Goal: Information Seeking & Learning: Learn about a topic

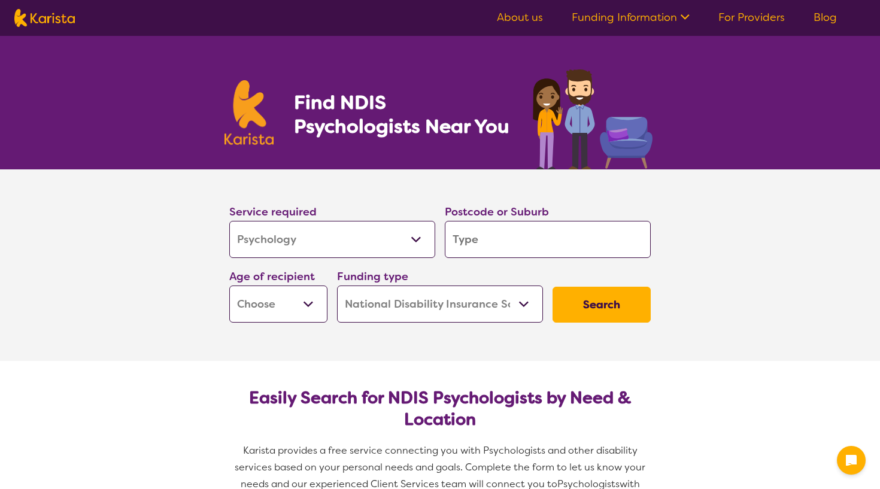
select select "Psychology"
select select "NDIS"
select select "Psychology"
select select "NDIS"
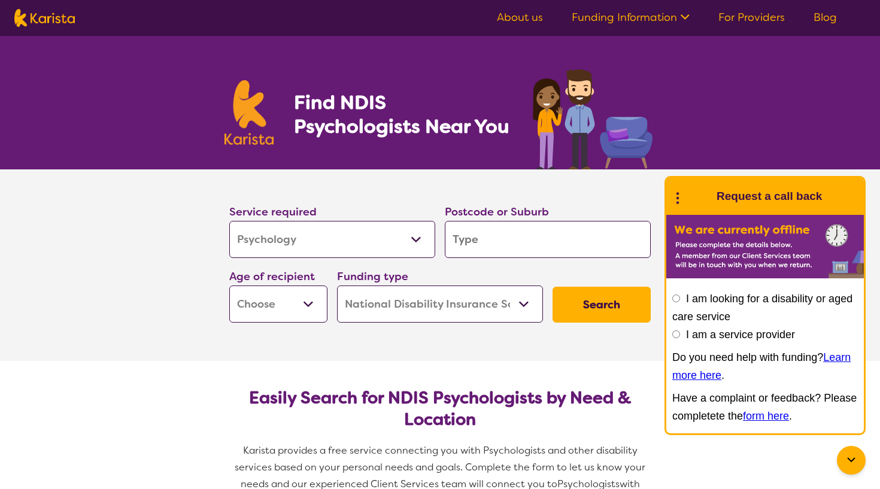
click at [474, 246] on input "search" at bounding box center [548, 239] width 206 height 37
type input "4"
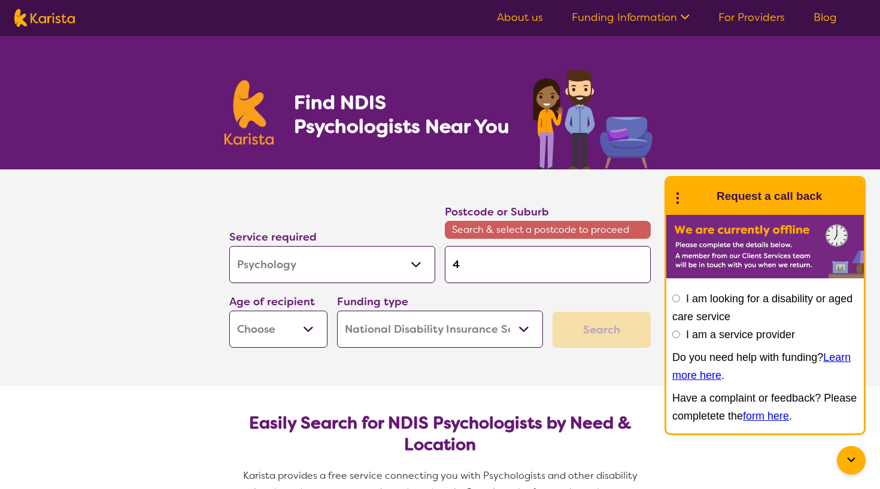
type input "42"
type input "420"
type input "4209"
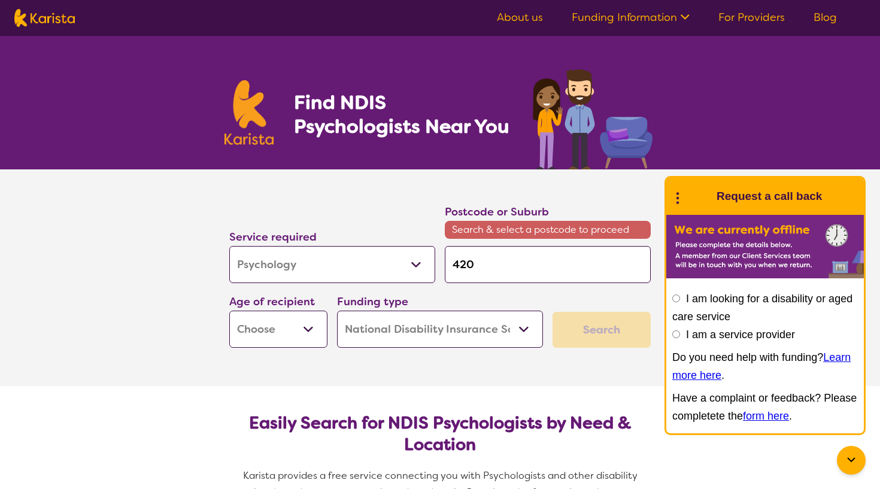
type input "4209"
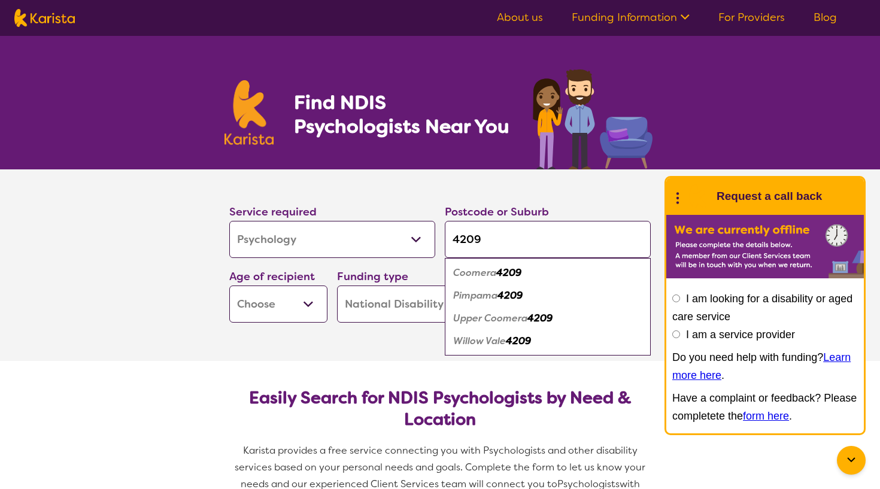
type input "4209"
click at [474, 275] on em "Coomera" at bounding box center [474, 272] width 43 height 13
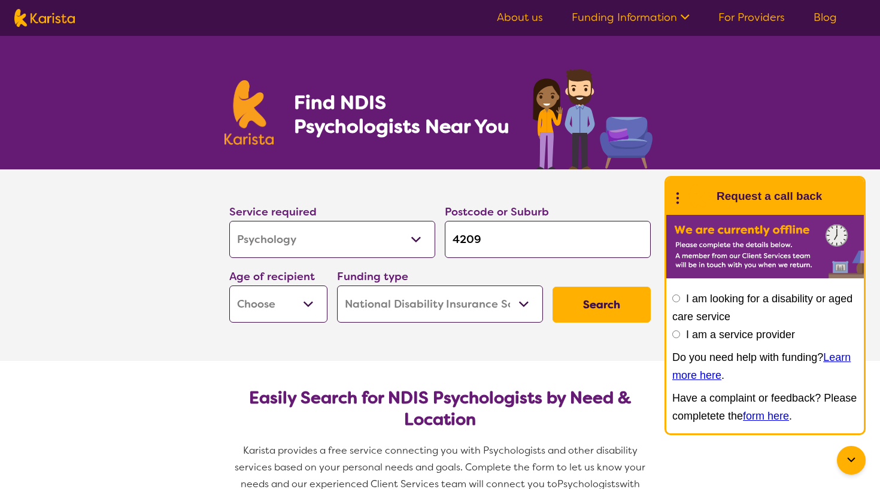
select select "AD"
click at [579, 310] on button "Search" at bounding box center [602, 305] width 98 height 36
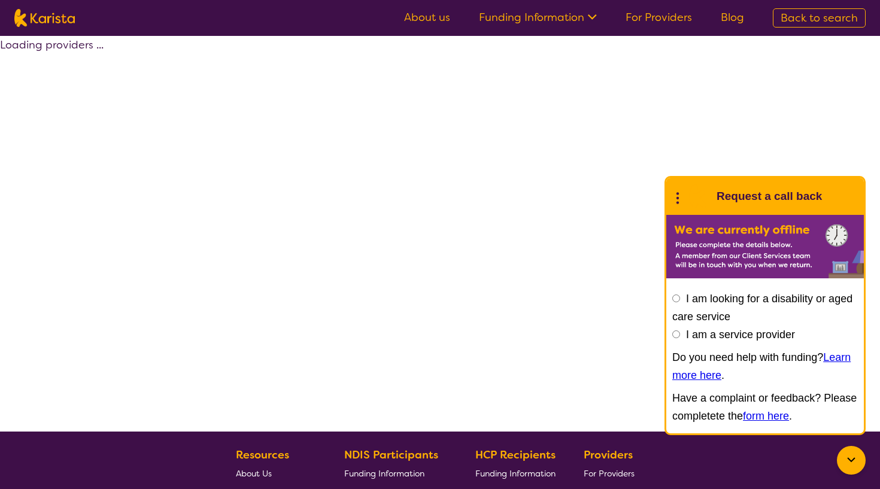
select select "by_score"
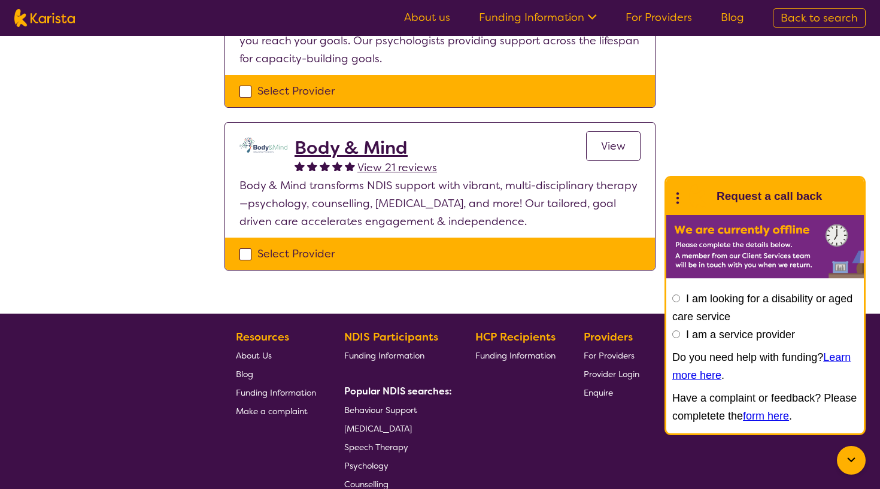
scroll to position [393, 0]
